Goal: Task Accomplishment & Management: Manage account settings

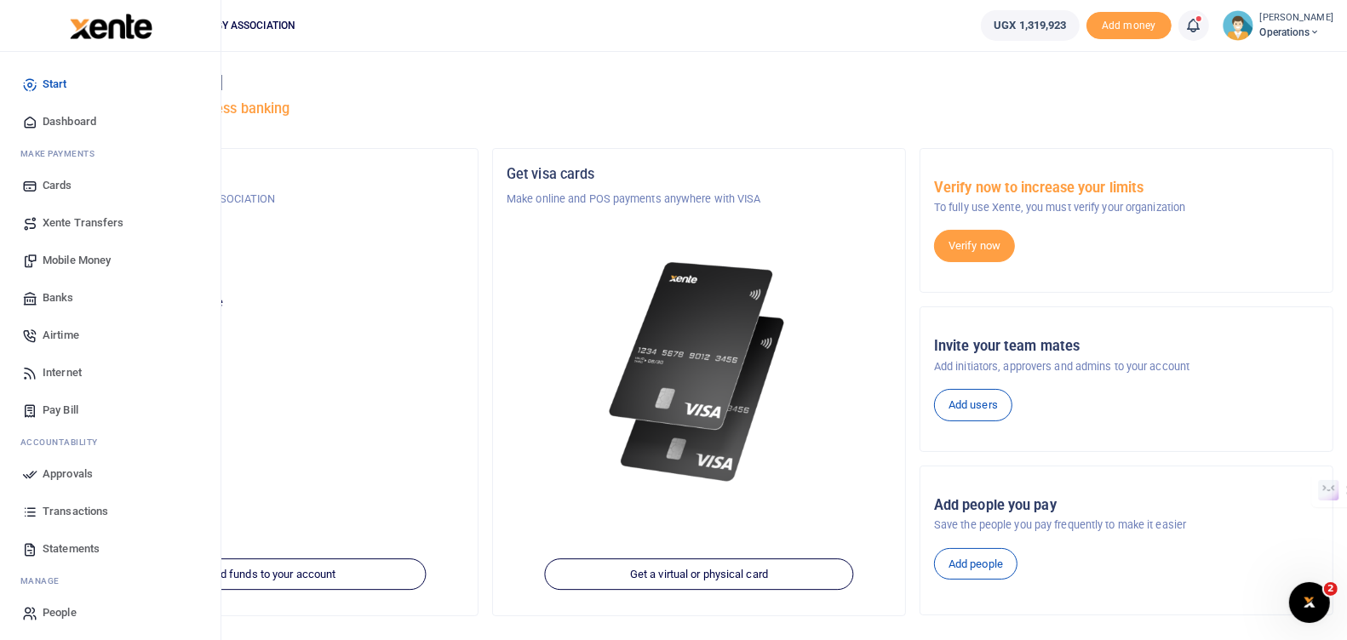
click at [69, 509] on span "Transactions" at bounding box center [76, 511] width 66 height 17
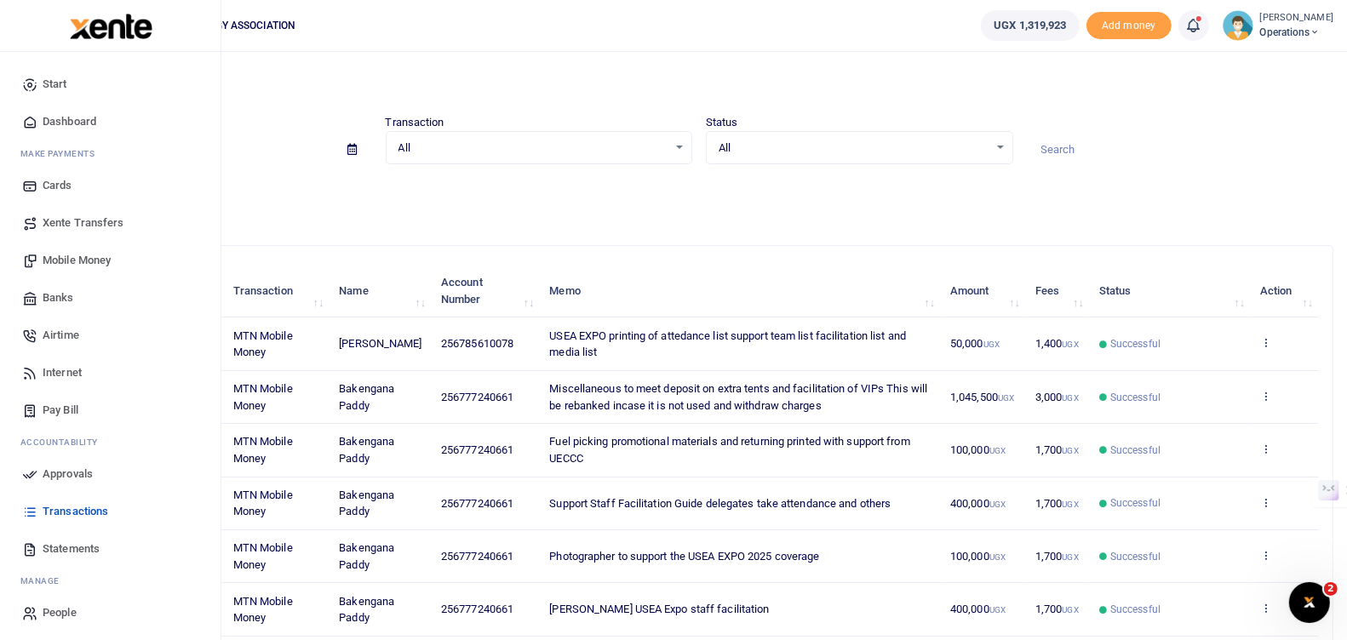
click at [58, 469] on span "Approvals" at bounding box center [68, 474] width 50 height 17
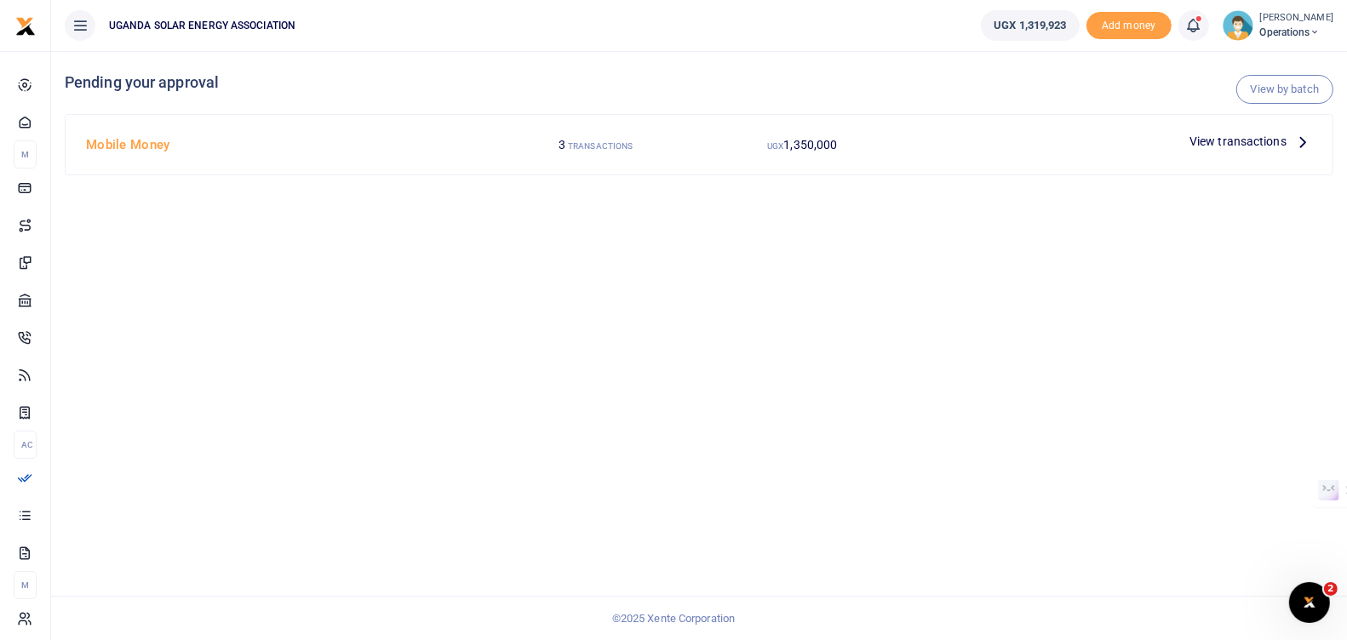
click at [1267, 140] on span "View transactions" at bounding box center [1237, 141] width 97 height 19
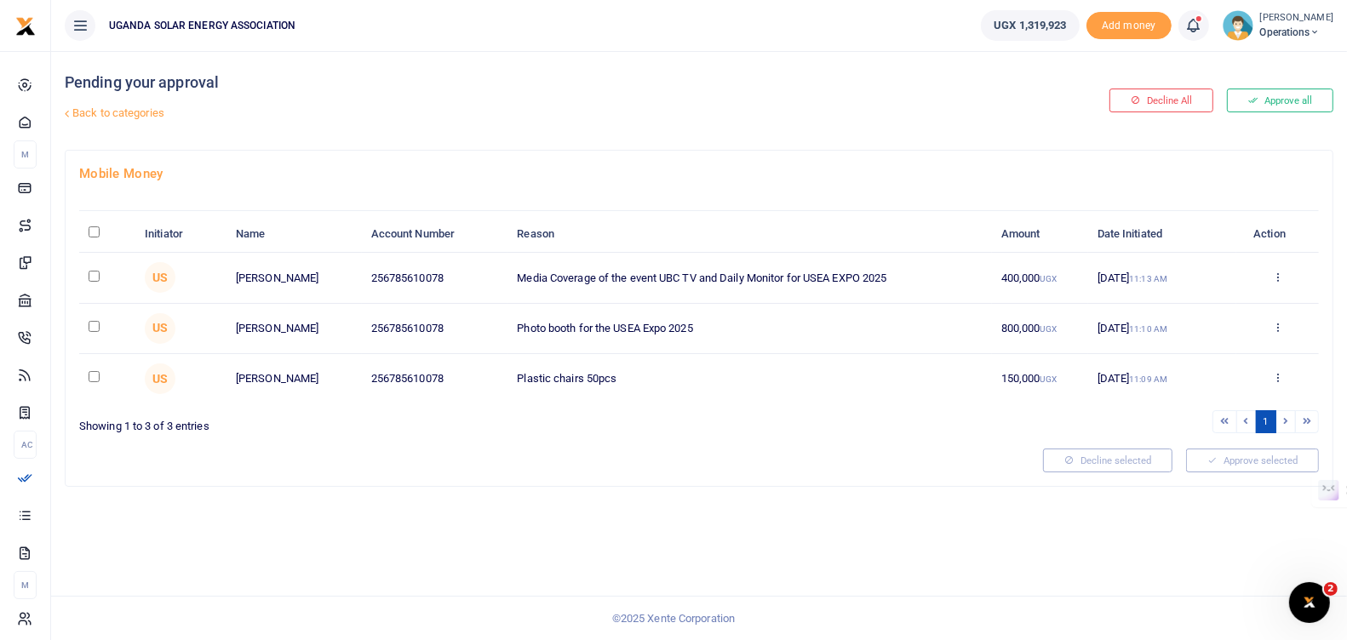
click at [96, 322] on input "checkbox" at bounding box center [94, 326] width 11 height 11
checkbox input "true"
click at [94, 275] on input "checkbox" at bounding box center [94, 276] width 11 height 11
checkbox input "true"
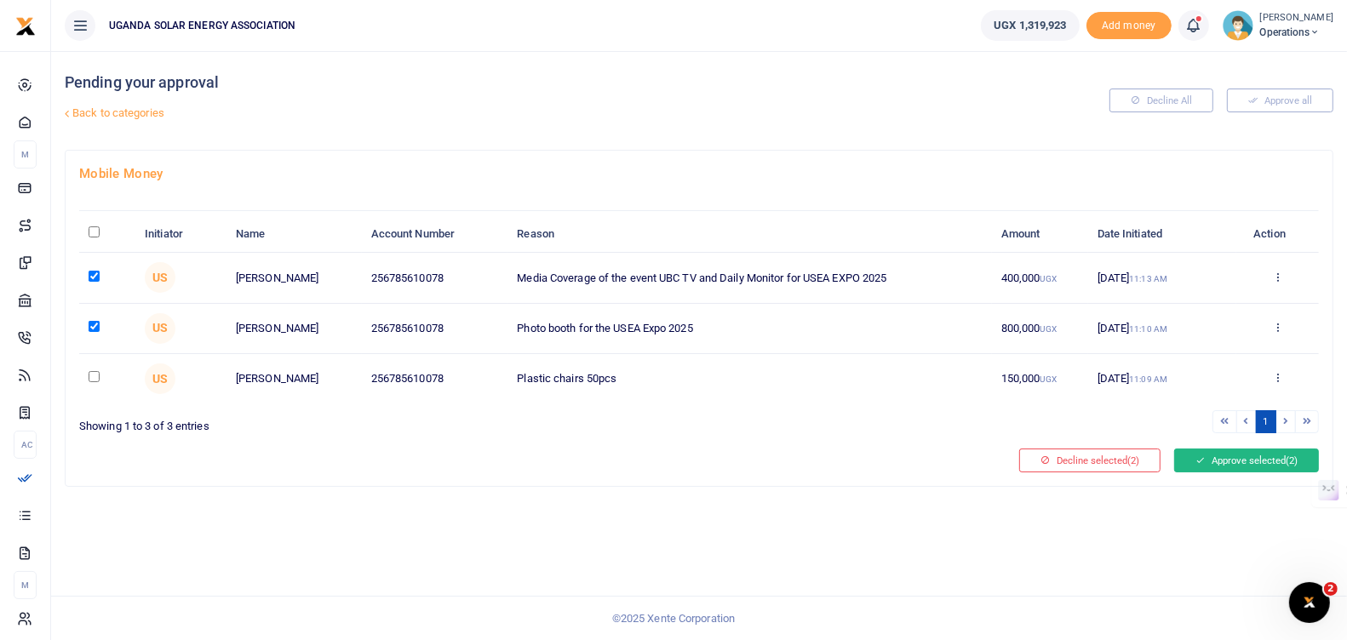
click at [1222, 462] on button "Approve selected (2)" at bounding box center [1246, 461] width 145 height 24
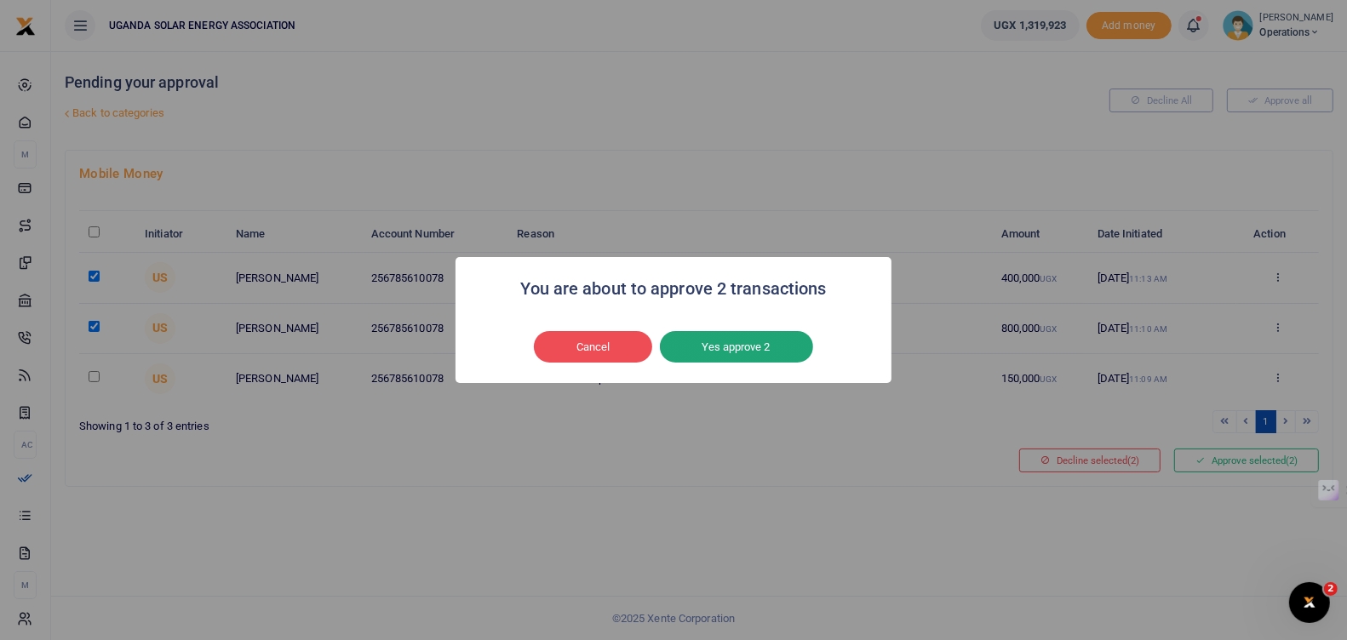
click at [708, 354] on button "Yes approve 2" at bounding box center [736, 347] width 153 height 32
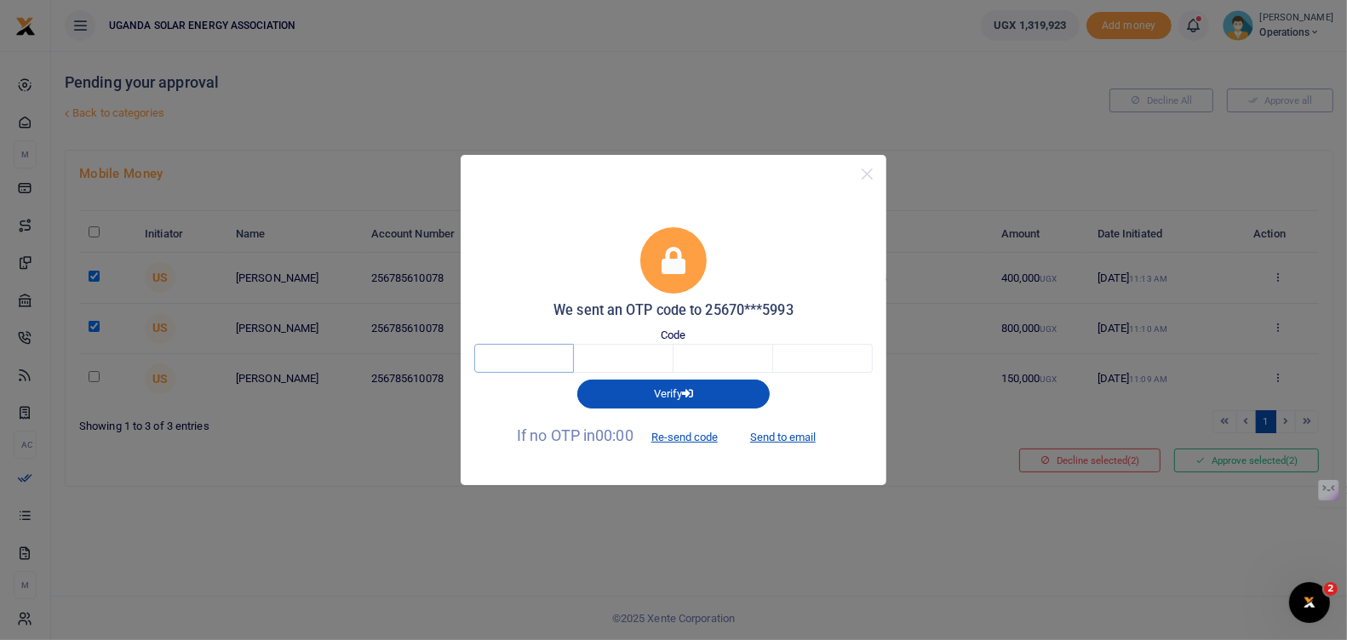
click at [528, 365] on input "text" at bounding box center [524, 358] width 100 height 29
type input "3"
type input "1"
type input "4"
type input "2"
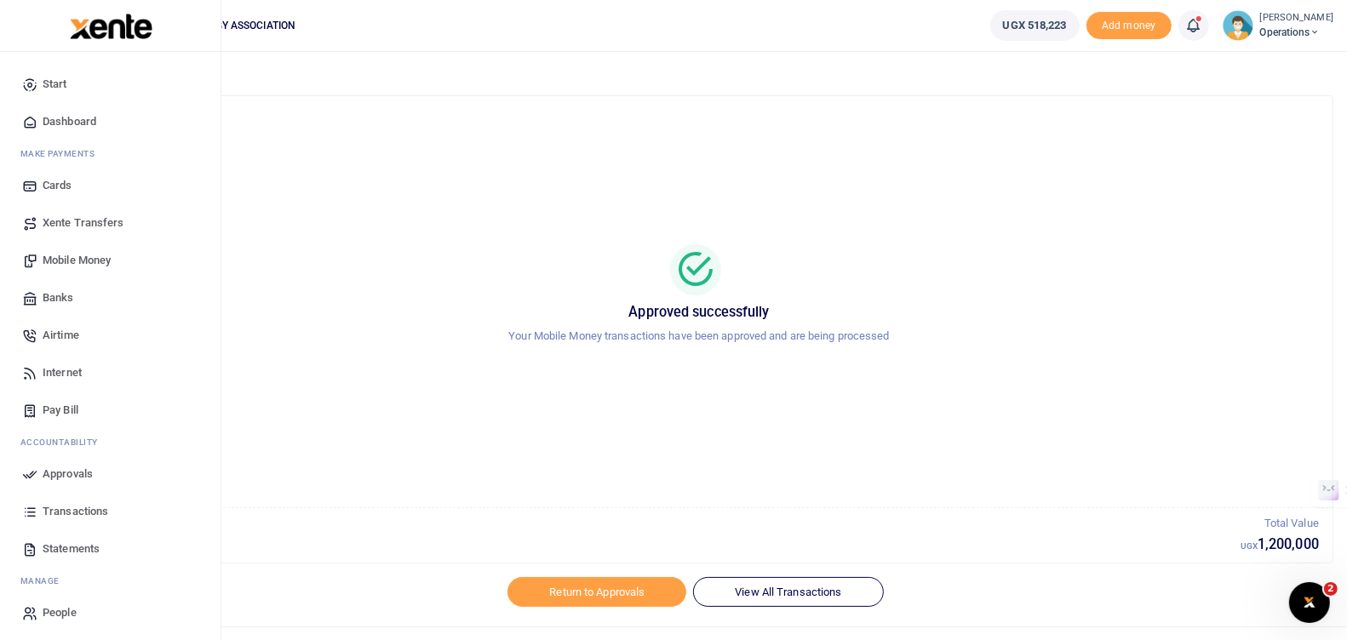
click at [65, 473] on span "Approvals" at bounding box center [68, 474] width 50 height 17
